Goal: Communication & Community: Ask a question

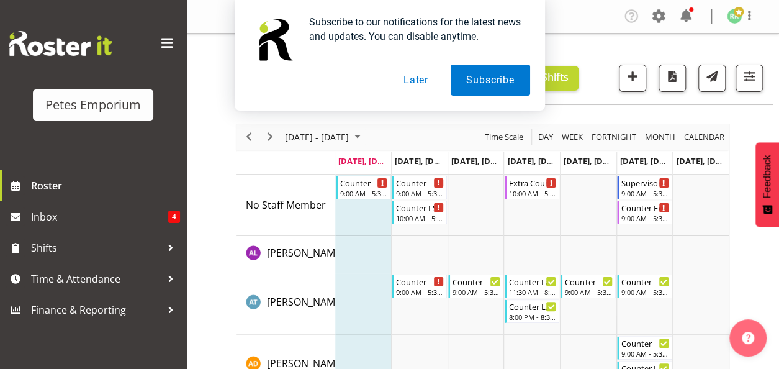
click at [415, 84] on button "Later" at bounding box center [416, 80] width 56 height 31
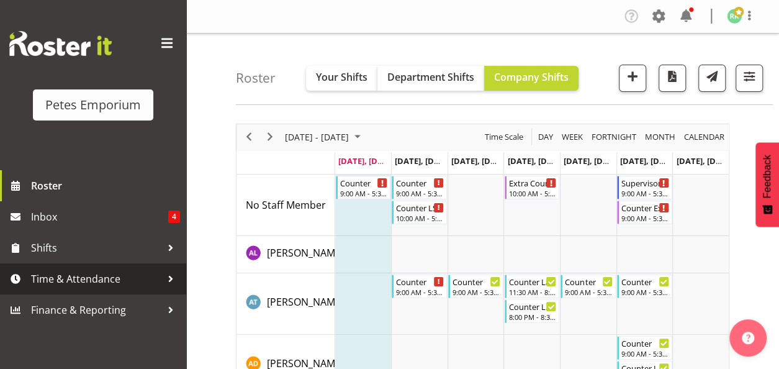
click at [125, 277] on span "Time & Attendance" at bounding box center [96, 278] width 130 height 19
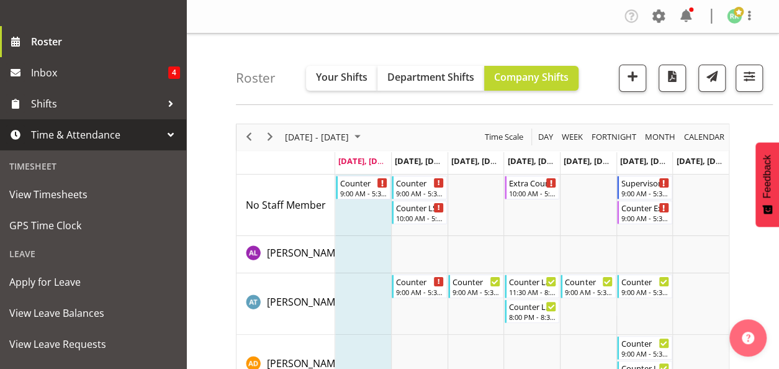
scroll to position [145, 0]
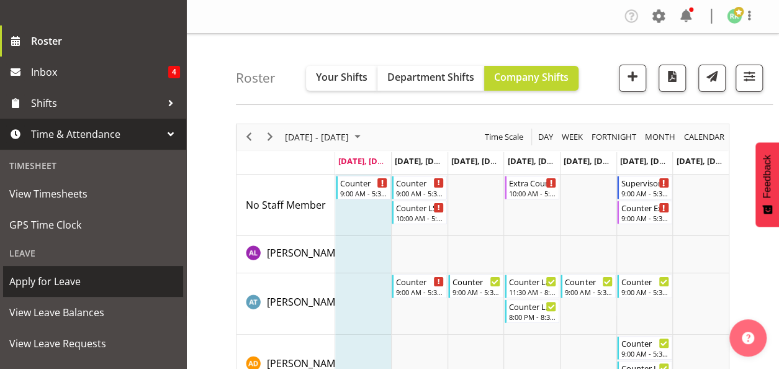
click at [124, 276] on span "Apply for Leave" at bounding box center [93, 281] width 168 height 19
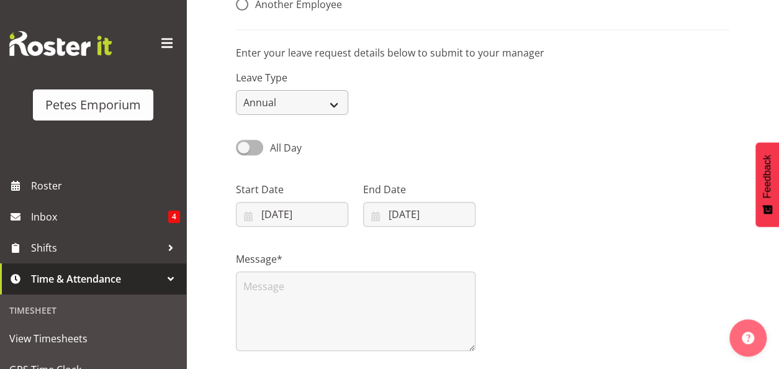
scroll to position [161, 0]
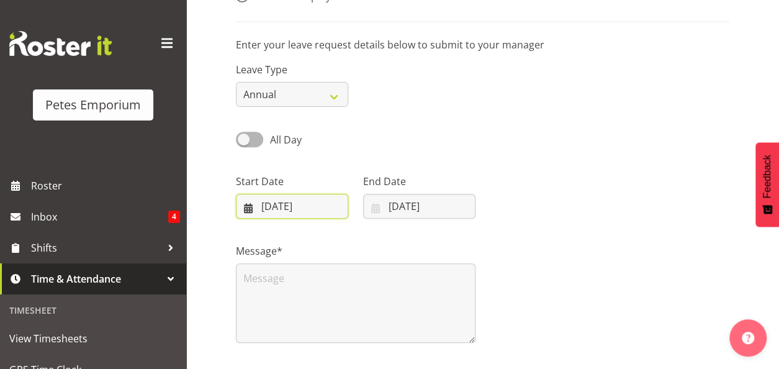
click at [251, 208] on input "22/09/2025" at bounding box center [292, 206] width 112 height 25
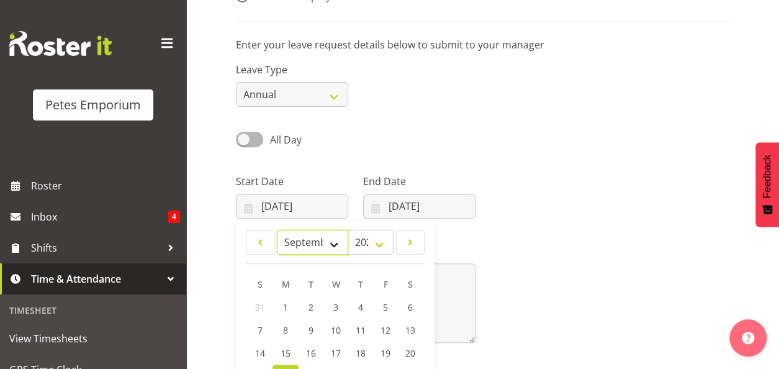
click at [332, 241] on select "January February March April May June July August September October November De…" at bounding box center [312, 242] width 71 height 25
select select "10"
click at [277, 230] on select "January February March April May June July August September October November De…" at bounding box center [312, 242] width 71 height 25
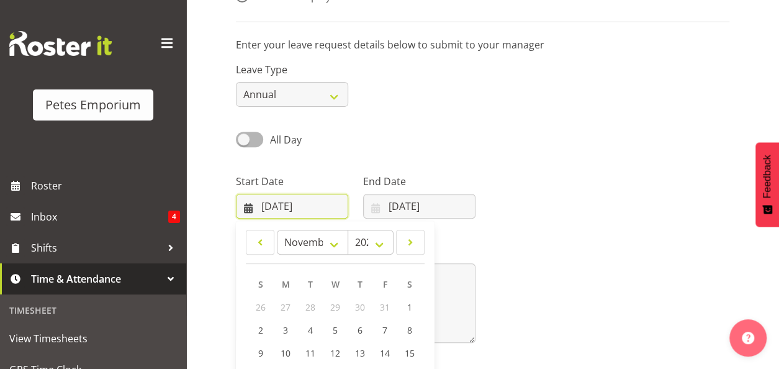
click at [313, 207] on input "22/09/2025" at bounding box center [292, 206] width 112 height 25
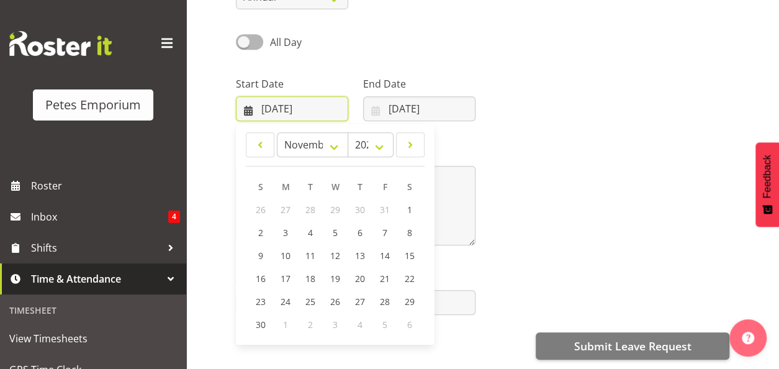
scroll to position [261, 0]
click at [364, 300] on span "27" at bounding box center [360, 302] width 10 height 12
type input "27/11/2025"
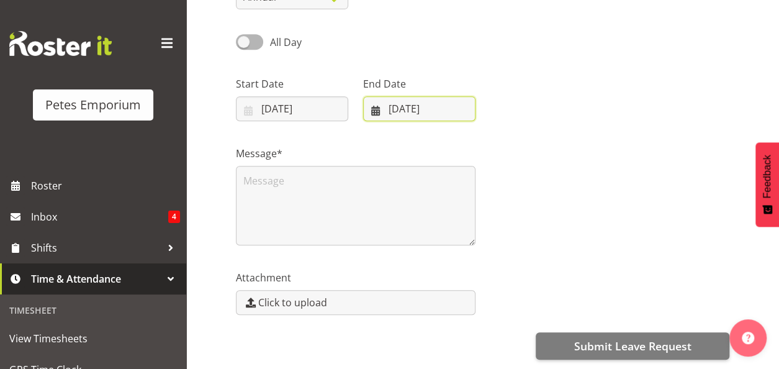
click at [412, 105] on input "22/09/2025" at bounding box center [419, 108] width 112 height 25
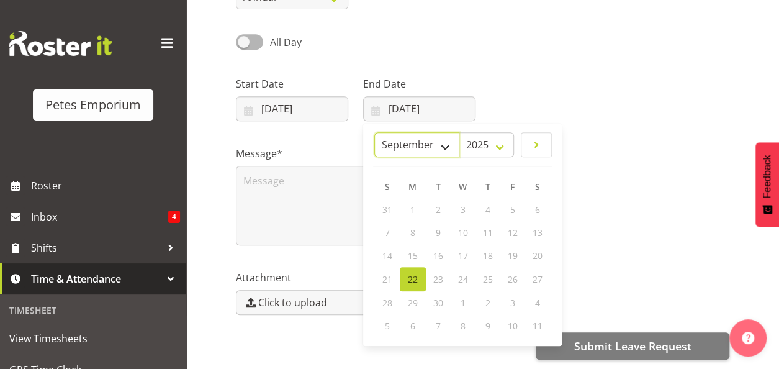
click at [435, 143] on select "January February March April May June July August September October November De…" at bounding box center [416, 144] width 85 height 25
select select "10"
click at [375, 132] on select "January February March April May June July August September October November De…" at bounding box center [416, 144] width 85 height 25
click at [514, 301] on span "28" at bounding box center [512, 302] width 10 height 12
type input "28/11/2025"
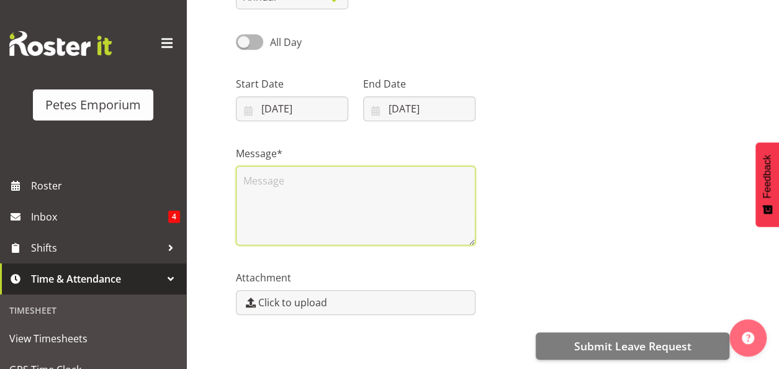
click at [302, 179] on textarea at bounding box center [356, 205] width 240 height 79
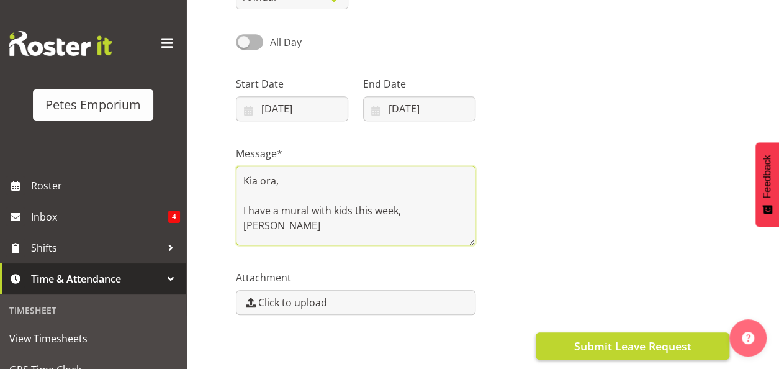
type textarea "Kia ora, I have a mural with kids this week, [PERSON_NAME]"
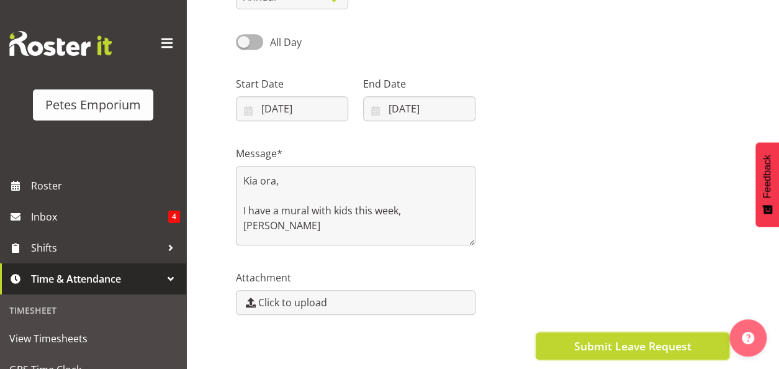
click at [594, 338] on span "Submit Leave Request" at bounding box center [632, 346] width 117 height 16
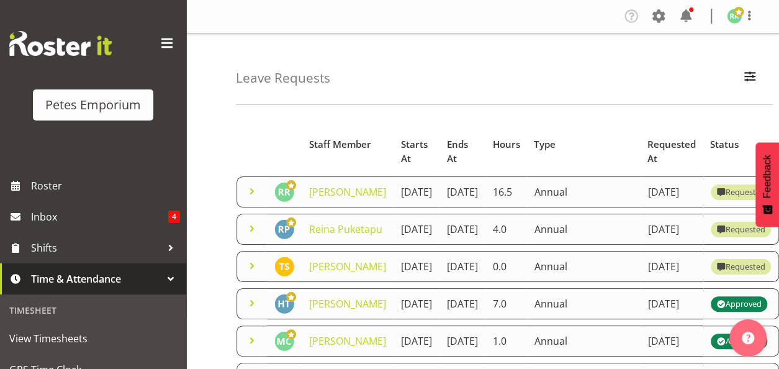
click at [92, 282] on span "Time & Attendance" at bounding box center [96, 278] width 130 height 19
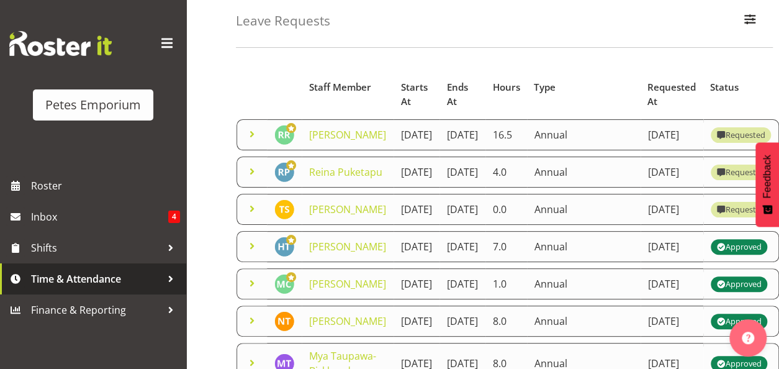
scroll to position [58, 0]
click at [155, 278] on span "Time & Attendance" at bounding box center [96, 278] width 130 height 19
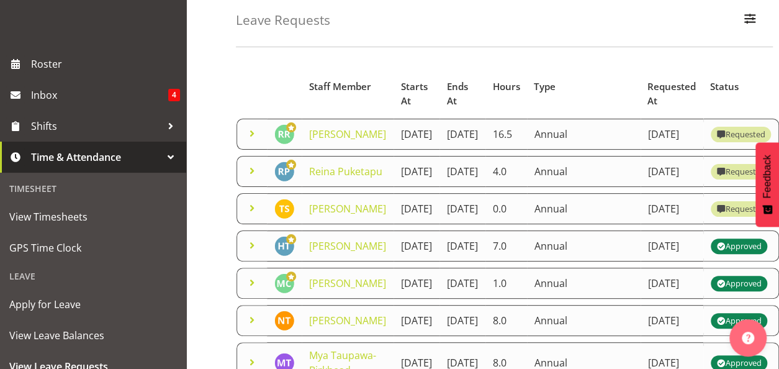
scroll to position [128, 0]
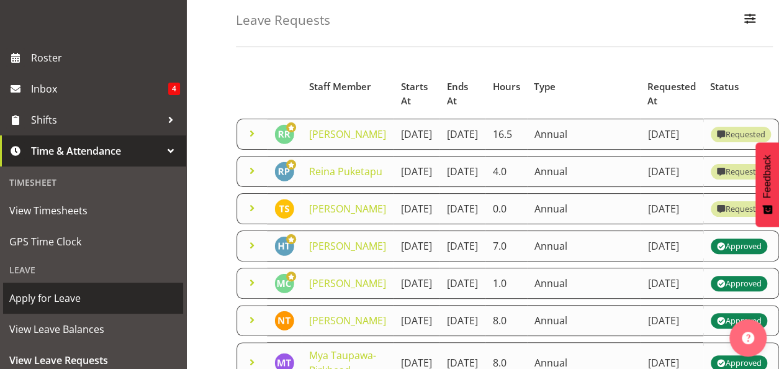
click at [84, 295] on span "Apply for Leave" at bounding box center [93, 298] width 168 height 19
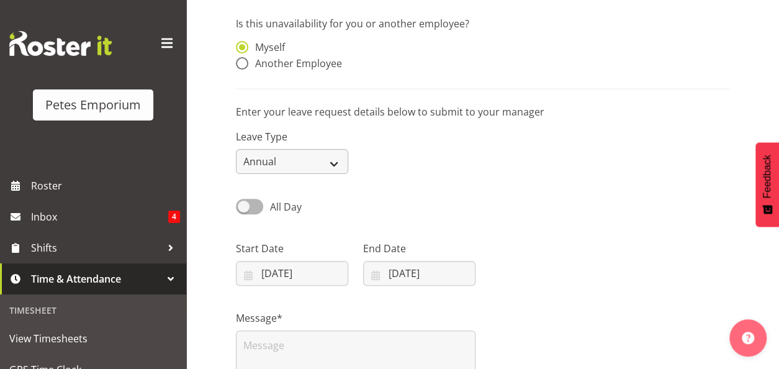
scroll to position [95, 0]
click at [247, 271] on input "22/09/2025" at bounding box center [292, 272] width 112 height 25
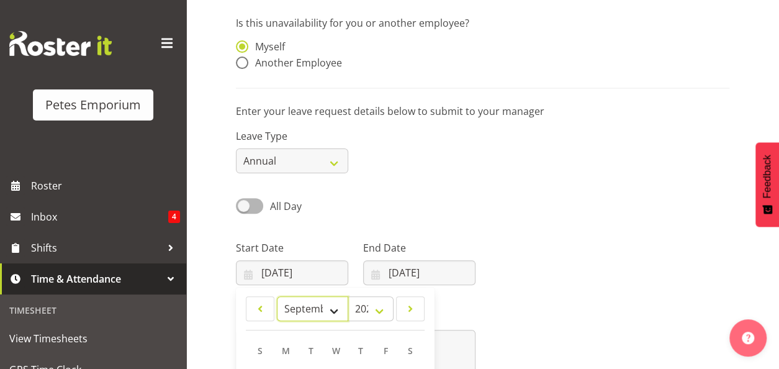
click at [333, 312] on select "January February March April May June July August September October November De…" at bounding box center [312, 308] width 71 height 25
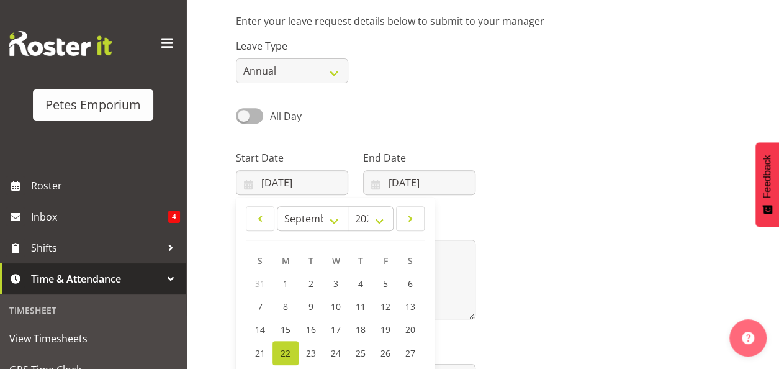
scroll to position [236, 0]
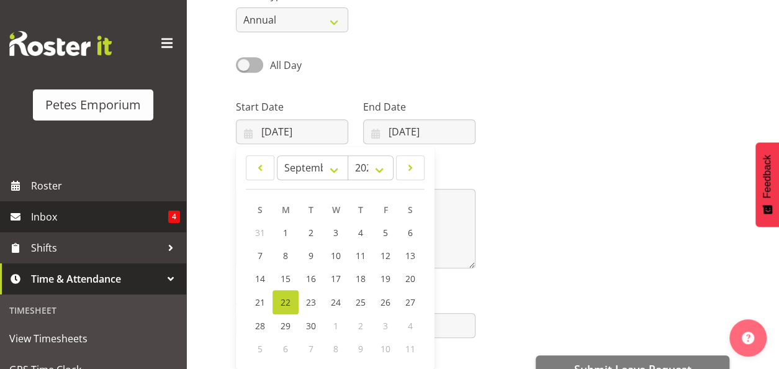
click at [107, 226] on link "Inbox 4" at bounding box center [93, 216] width 186 height 31
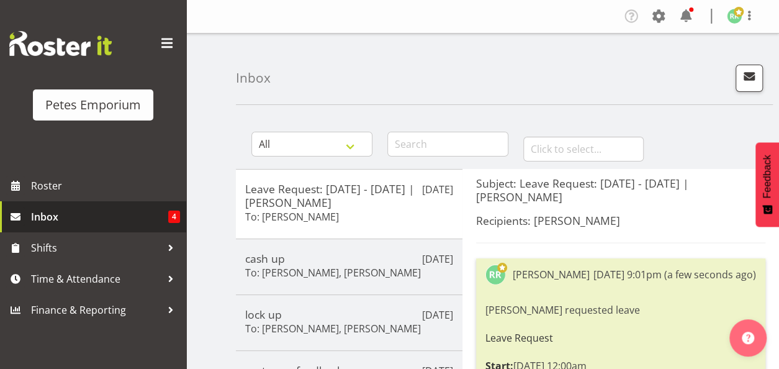
click at [112, 215] on span "Inbox" at bounding box center [99, 216] width 137 height 19
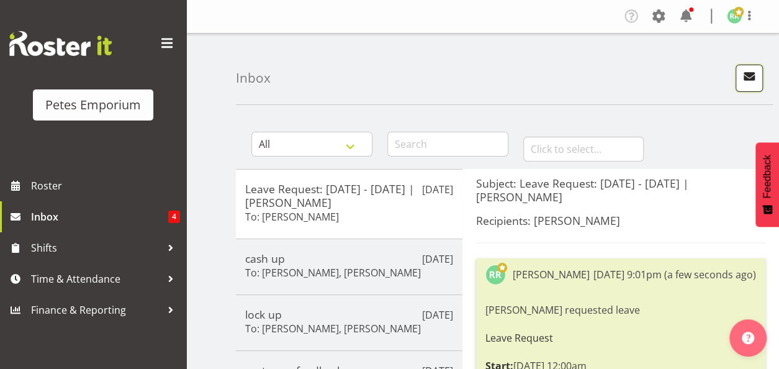
click at [745, 76] on span "button" at bounding box center [749, 76] width 16 height 16
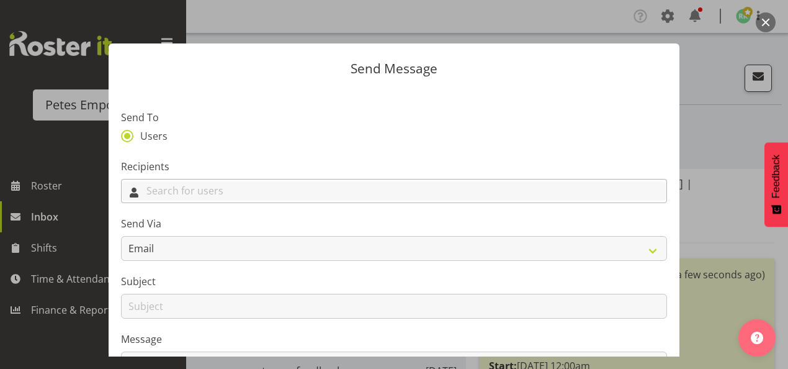
click at [466, 191] on input "text" at bounding box center [394, 190] width 545 height 19
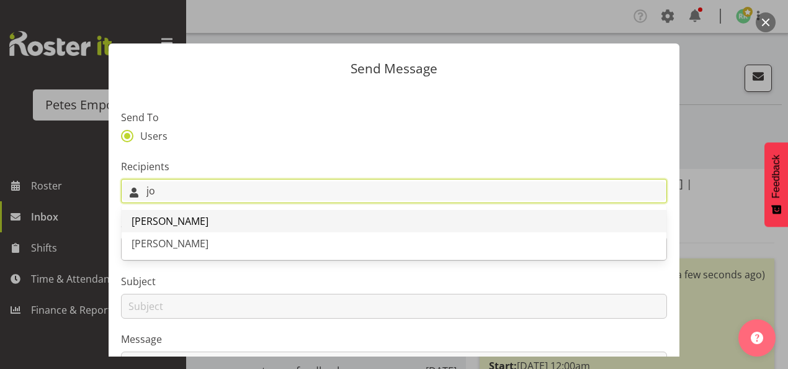
type input "jo"
click at [329, 222] on link "[PERSON_NAME]" at bounding box center [394, 221] width 545 height 22
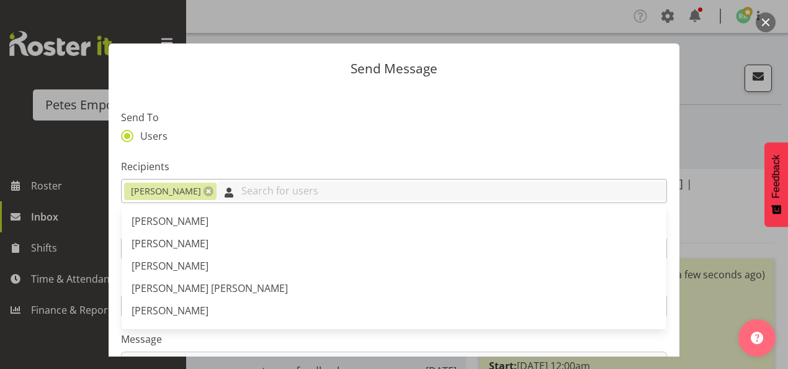
click at [289, 183] on input "text" at bounding box center [442, 190] width 450 height 19
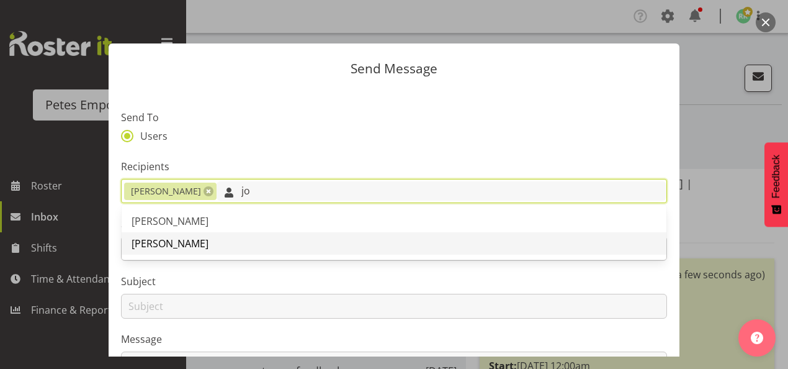
type input "jo"
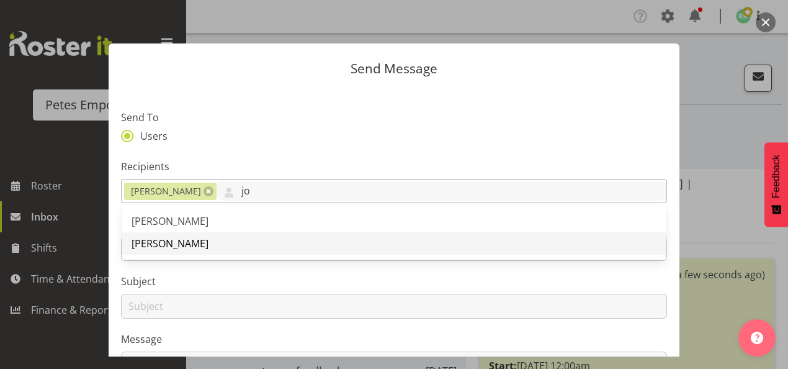
click at [225, 248] on link "[PERSON_NAME]" at bounding box center [394, 243] width 545 height 22
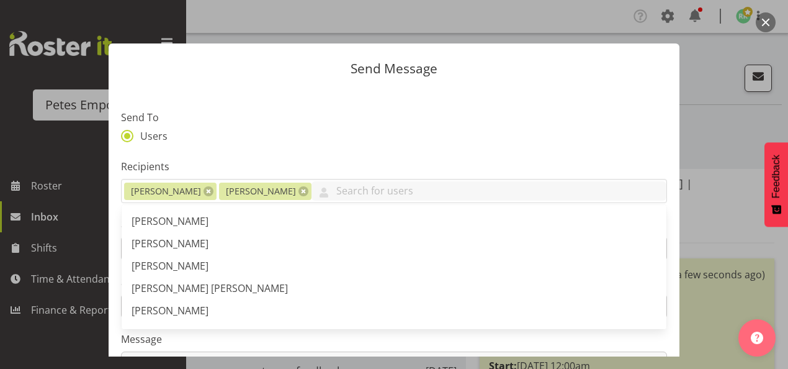
click at [113, 270] on section "Send To Users Recipients [PERSON_NAME] [PERSON_NAME] [PERSON_NAME] [PERSON_NAME…" at bounding box center [394, 320] width 571 height 465
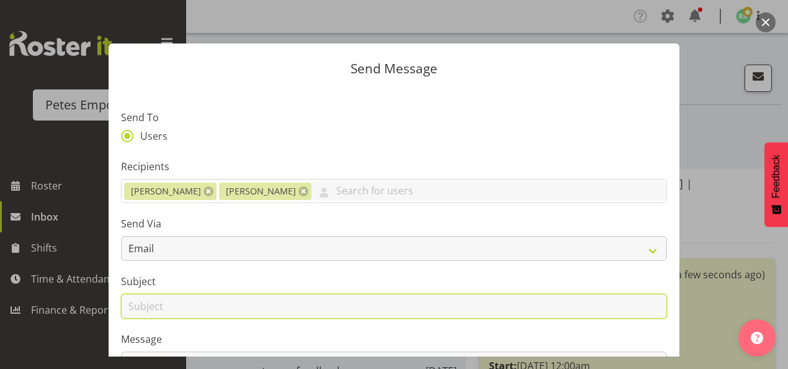
click at [168, 305] on input "text" at bounding box center [394, 306] width 546 height 25
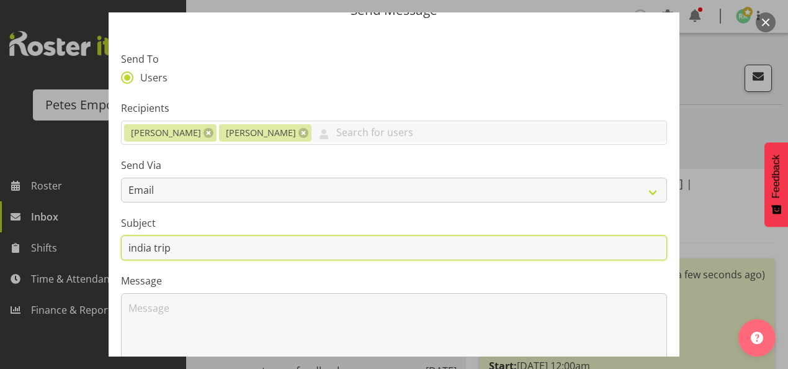
scroll to position [62, 0]
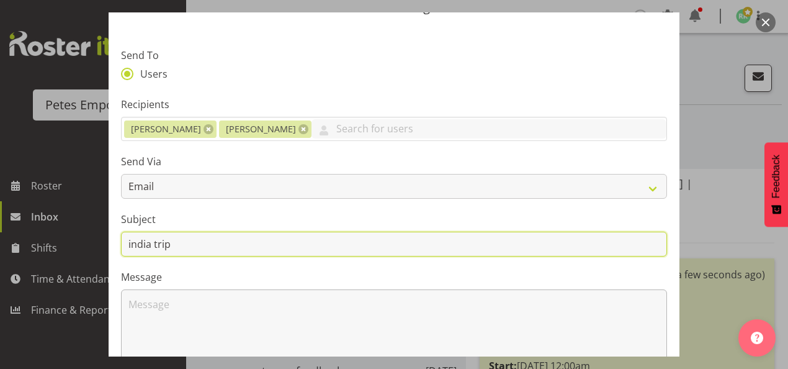
type input "india trip"
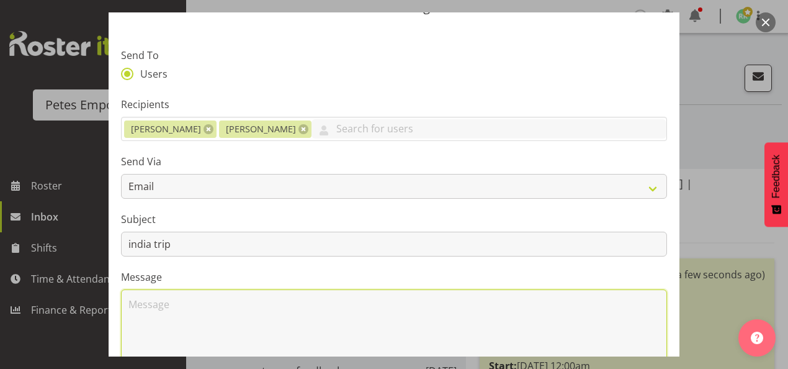
click at [226, 306] on textarea at bounding box center [394, 328] width 546 height 79
click at [355, 302] on textarea "Kia ora, would it be possible to have from" at bounding box center [394, 328] width 546 height 79
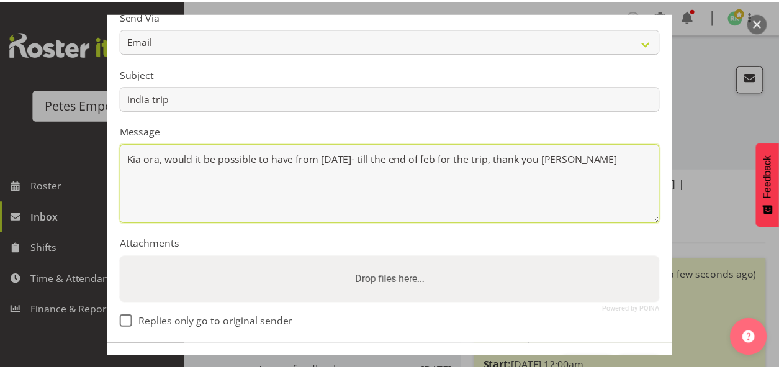
scroll to position [253, 0]
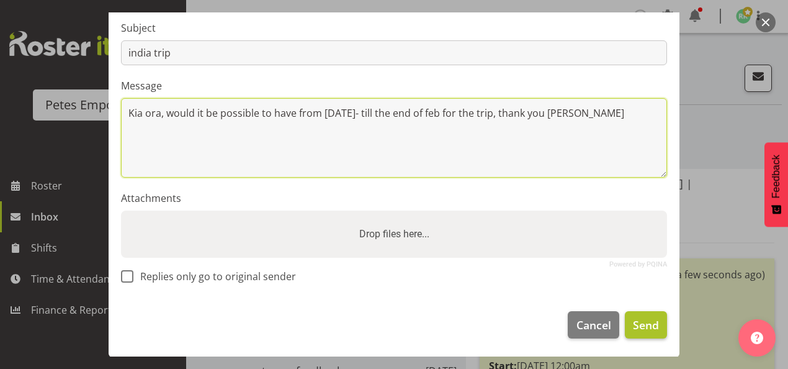
type textarea "Kia ora, would it be possible to have from [DATE]- till the end of feb for the …"
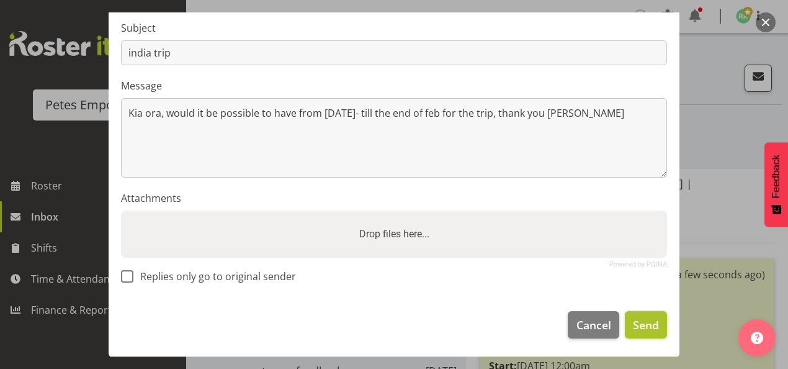
click at [638, 325] on span "Send" at bounding box center [646, 325] width 26 height 16
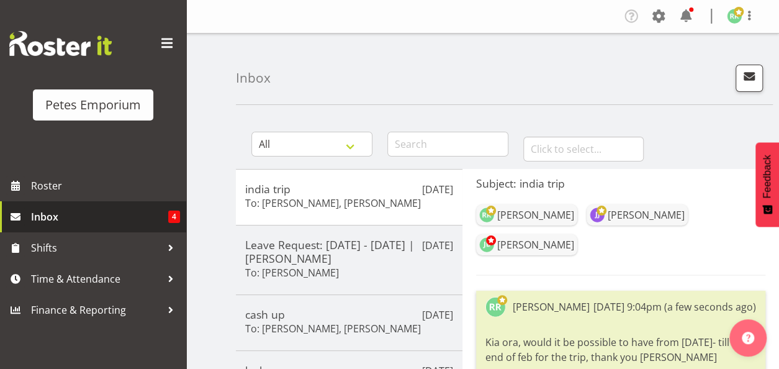
click at [74, 214] on span "Inbox" at bounding box center [99, 216] width 137 height 19
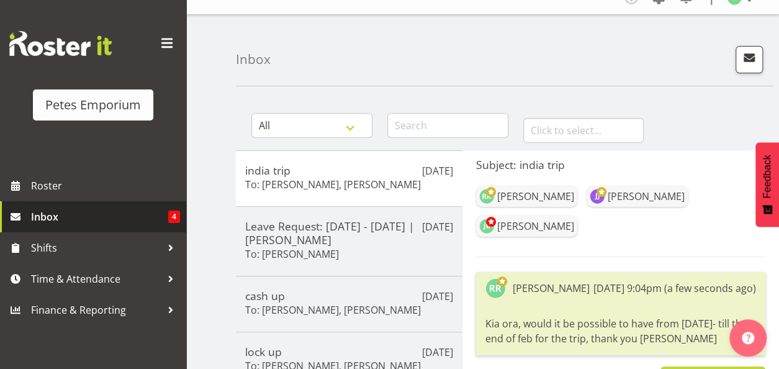
scroll to position [33, 0]
